Goal: Find specific page/section: Locate a particular part of the current website

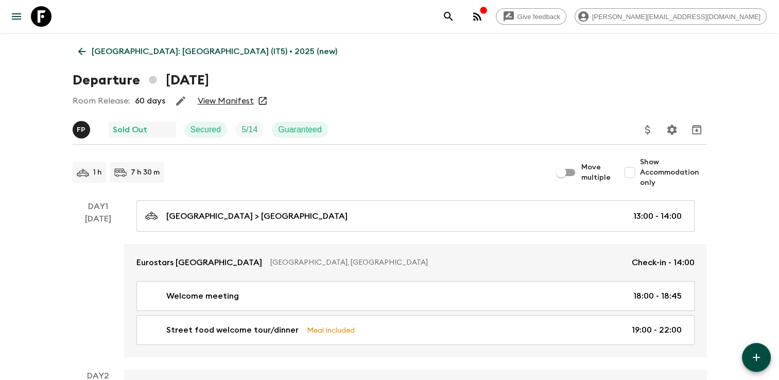
click at [259, 100] on icon at bounding box center [262, 101] width 10 height 10
click at [246, 100] on link "View Manifest" at bounding box center [226, 101] width 56 height 10
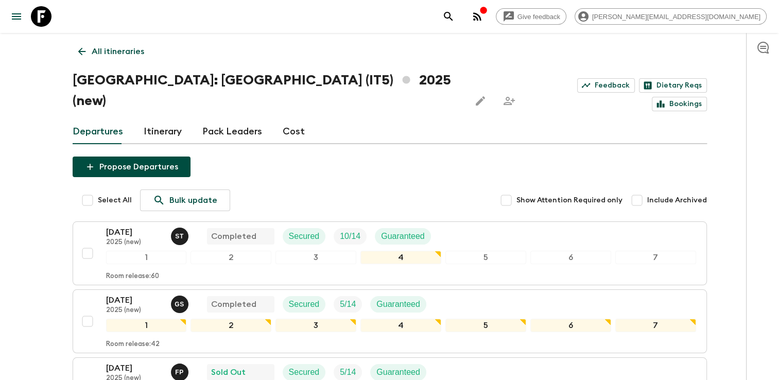
click at [80, 53] on icon at bounding box center [82, 52] width 8 height 8
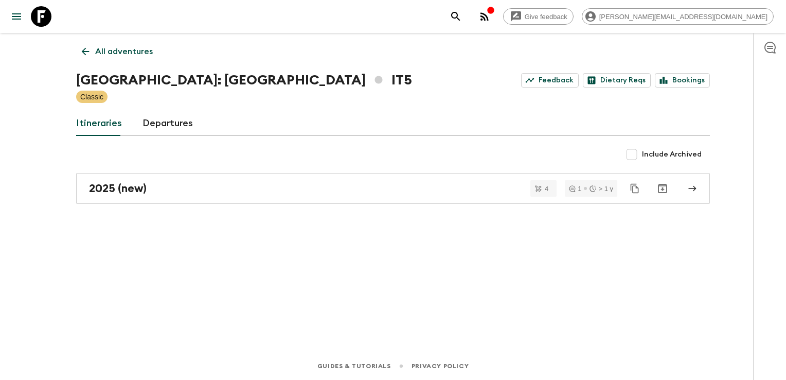
click at [82, 55] on icon at bounding box center [85, 51] width 11 height 11
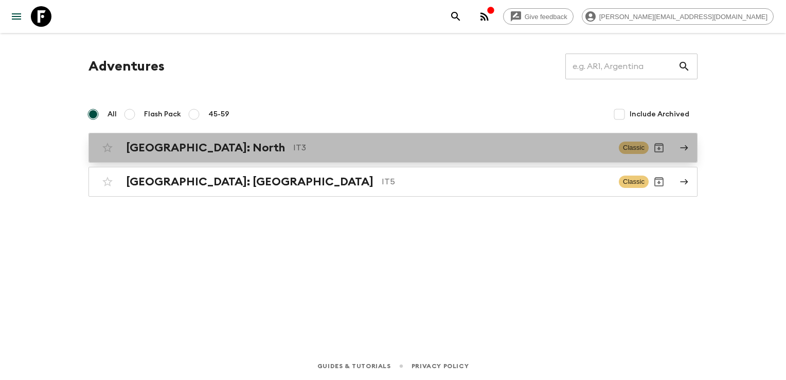
click at [188, 148] on h2 "Italy: North" at bounding box center [205, 147] width 159 height 13
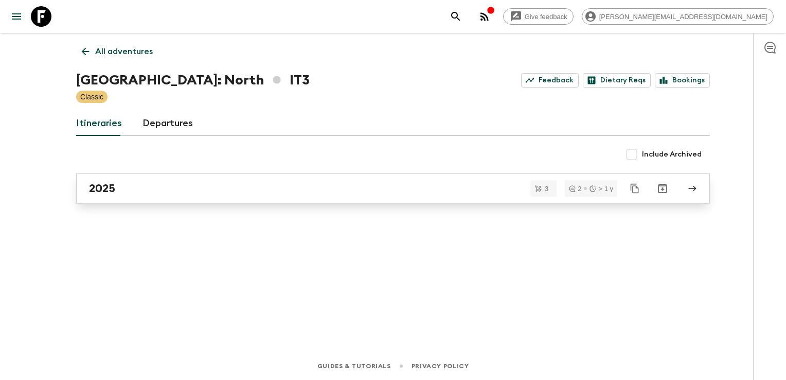
click at [156, 190] on div "2025" at bounding box center [383, 188] width 589 height 13
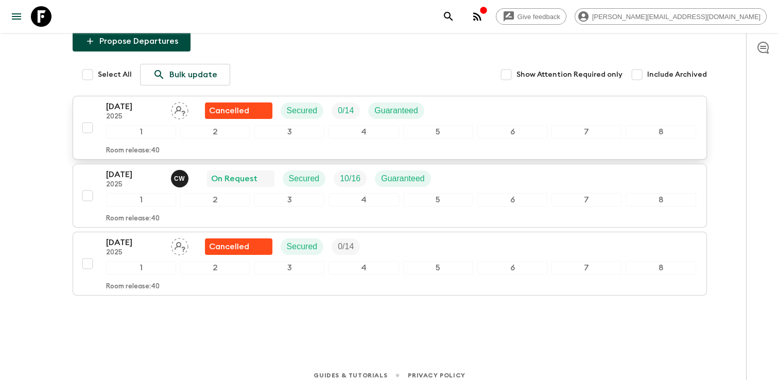
scroll to position [113, 0]
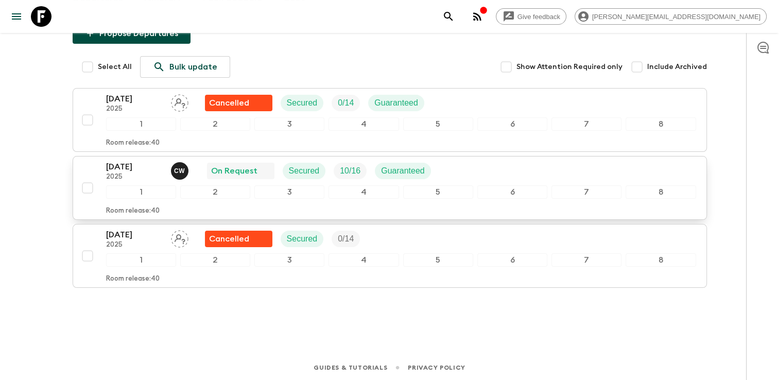
click at [146, 173] on p "2025" at bounding box center [134, 177] width 57 height 8
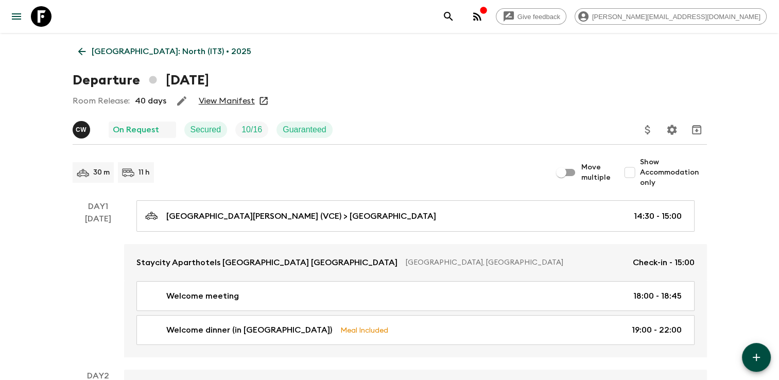
click at [245, 100] on link "View Manifest" at bounding box center [227, 101] width 56 height 10
